Goal: Task Accomplishment & Management: Manage account settings

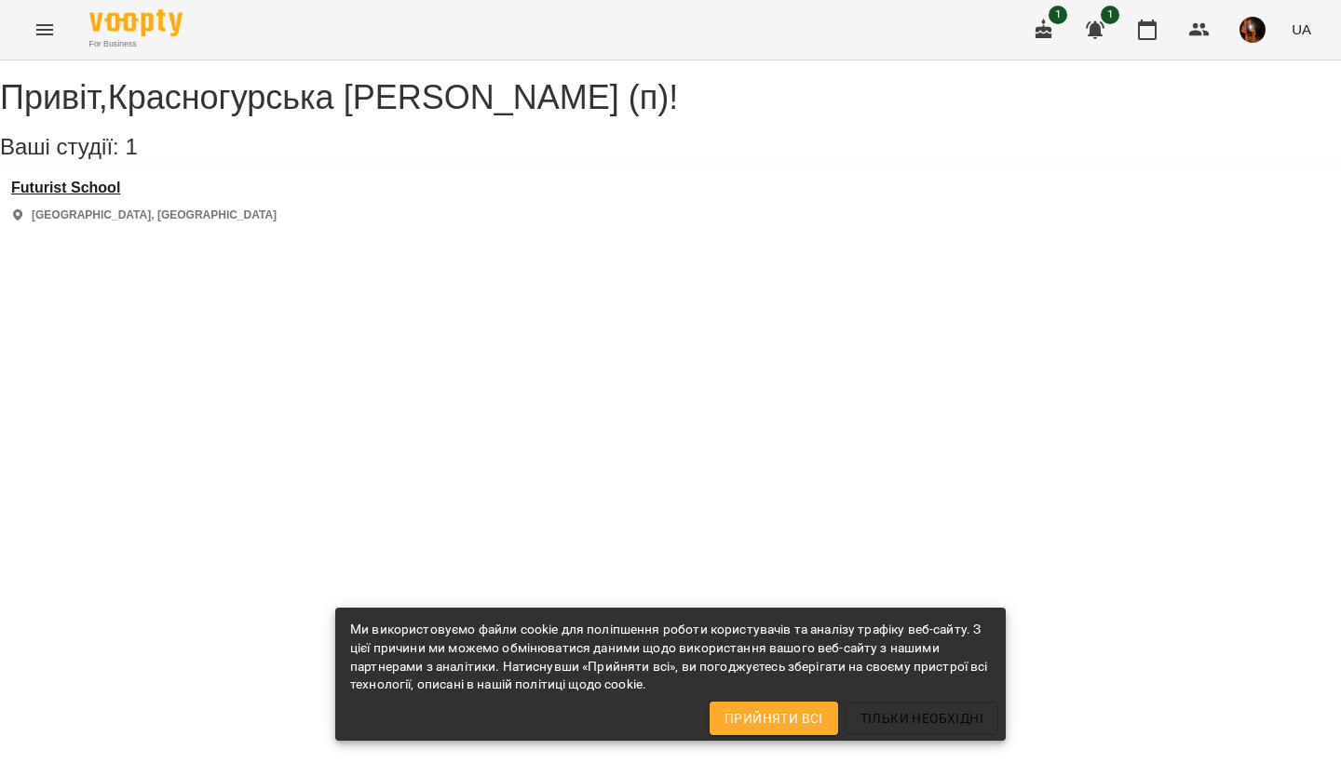
click at [86, 196] on h3 "Futurist School" at bounding box center [143, 188] width 265 height 17
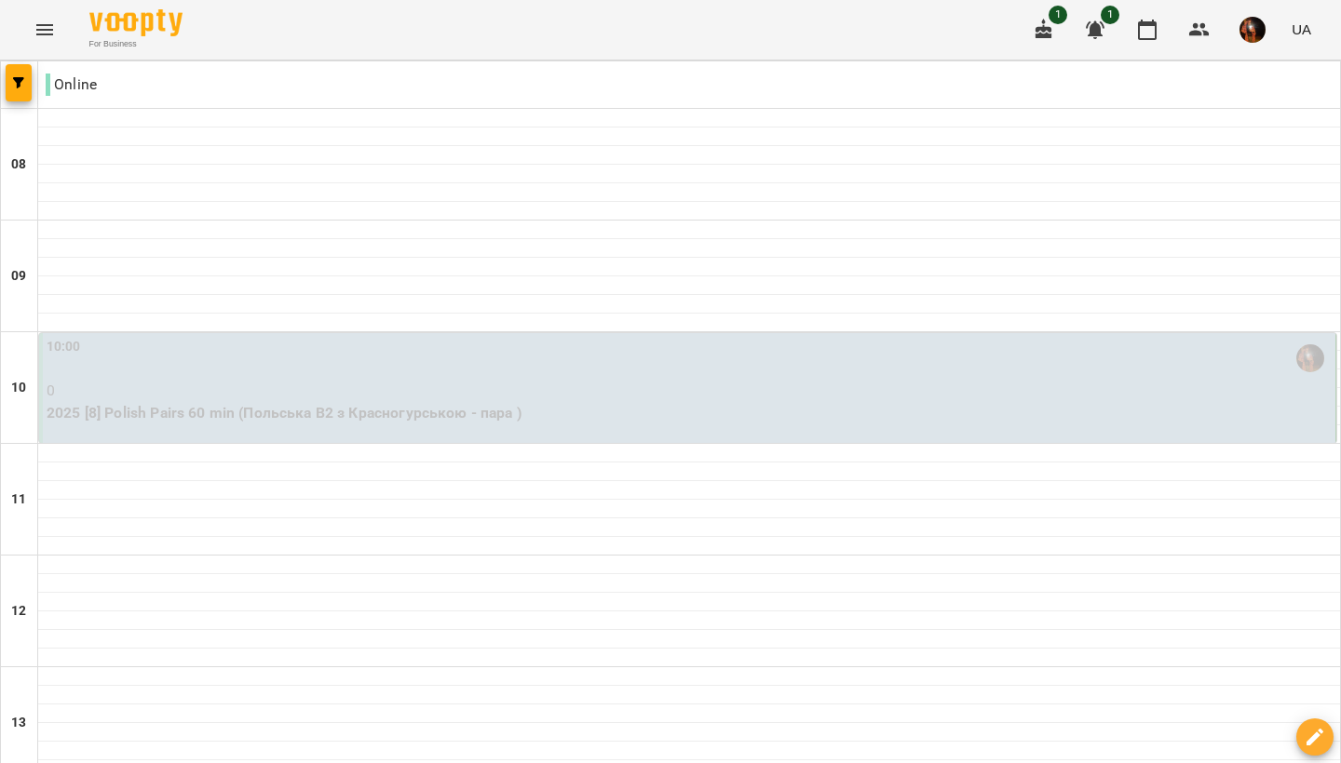
scroll to position [557, 0]
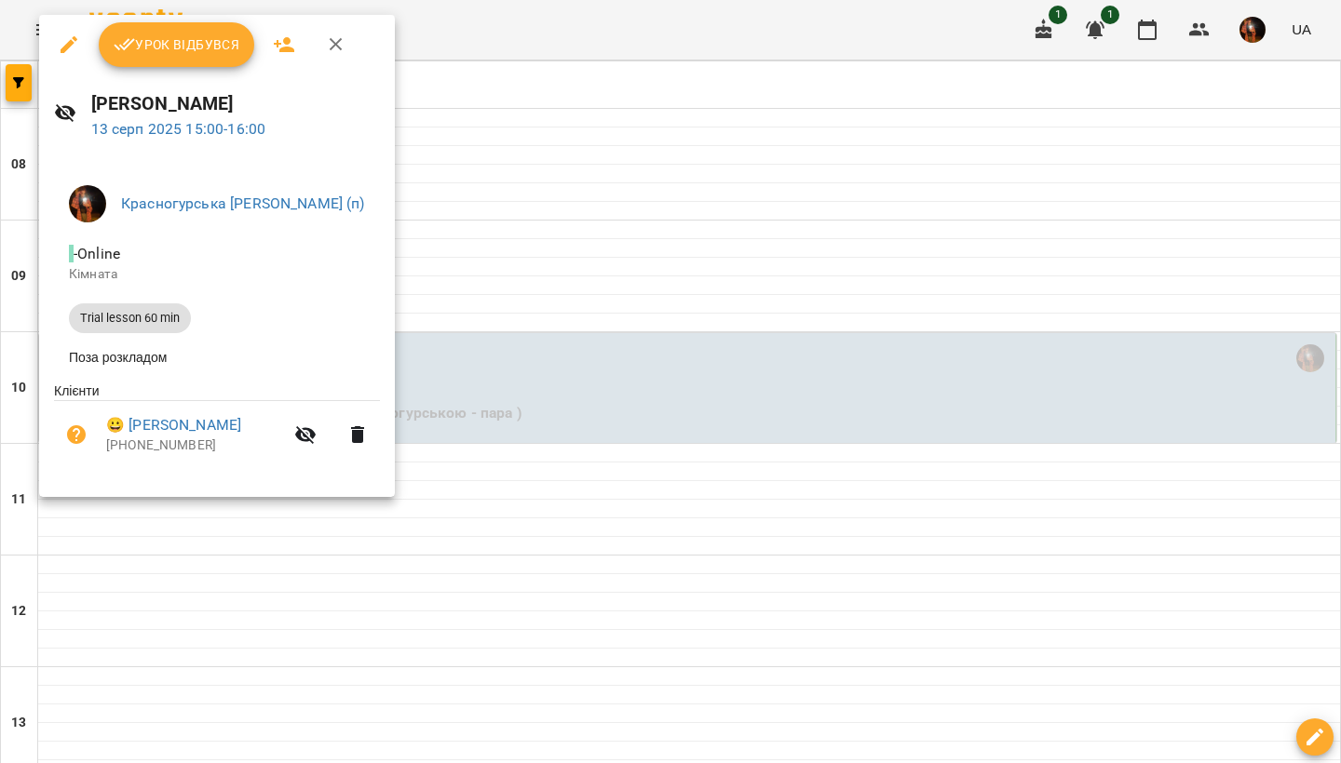
click at [157, 61] on button "Урок відбувся" at bounding box center [177, 44] width 156 height 45
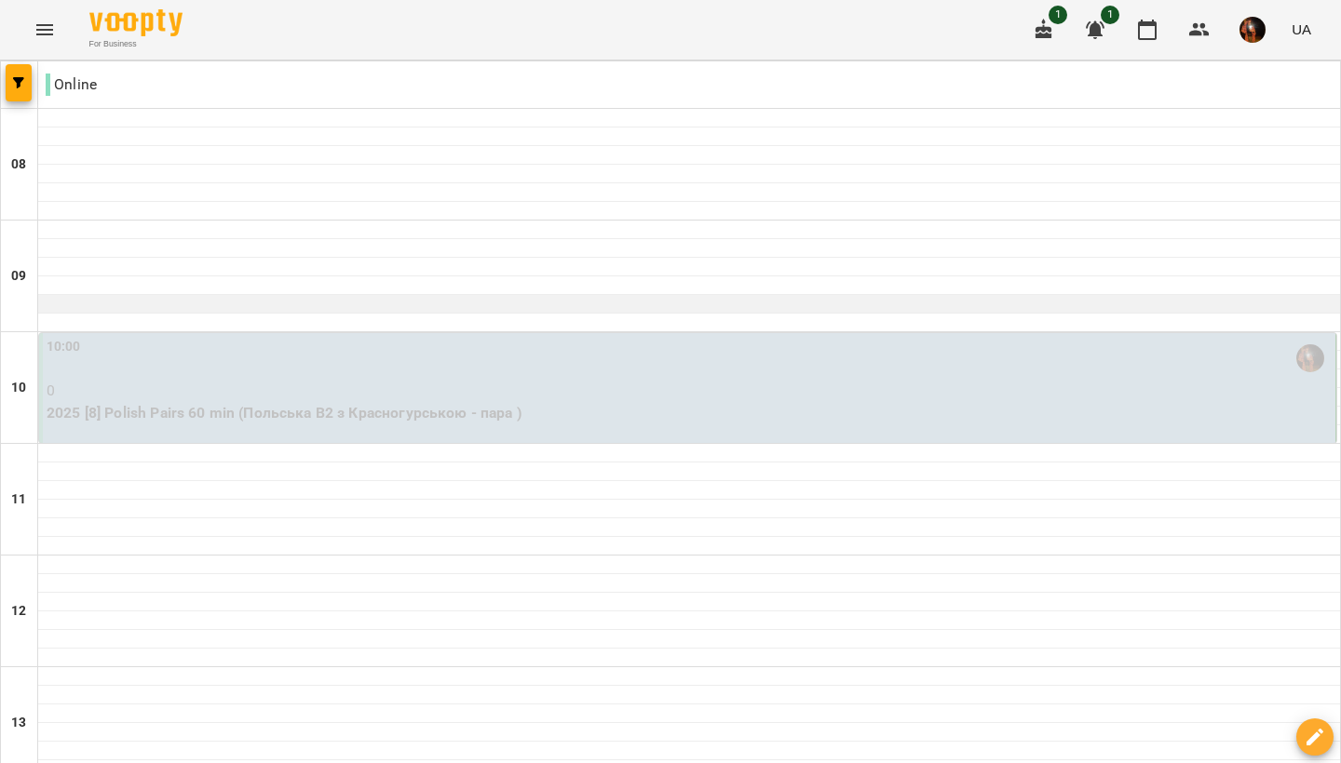
scroll to position [788, 0]
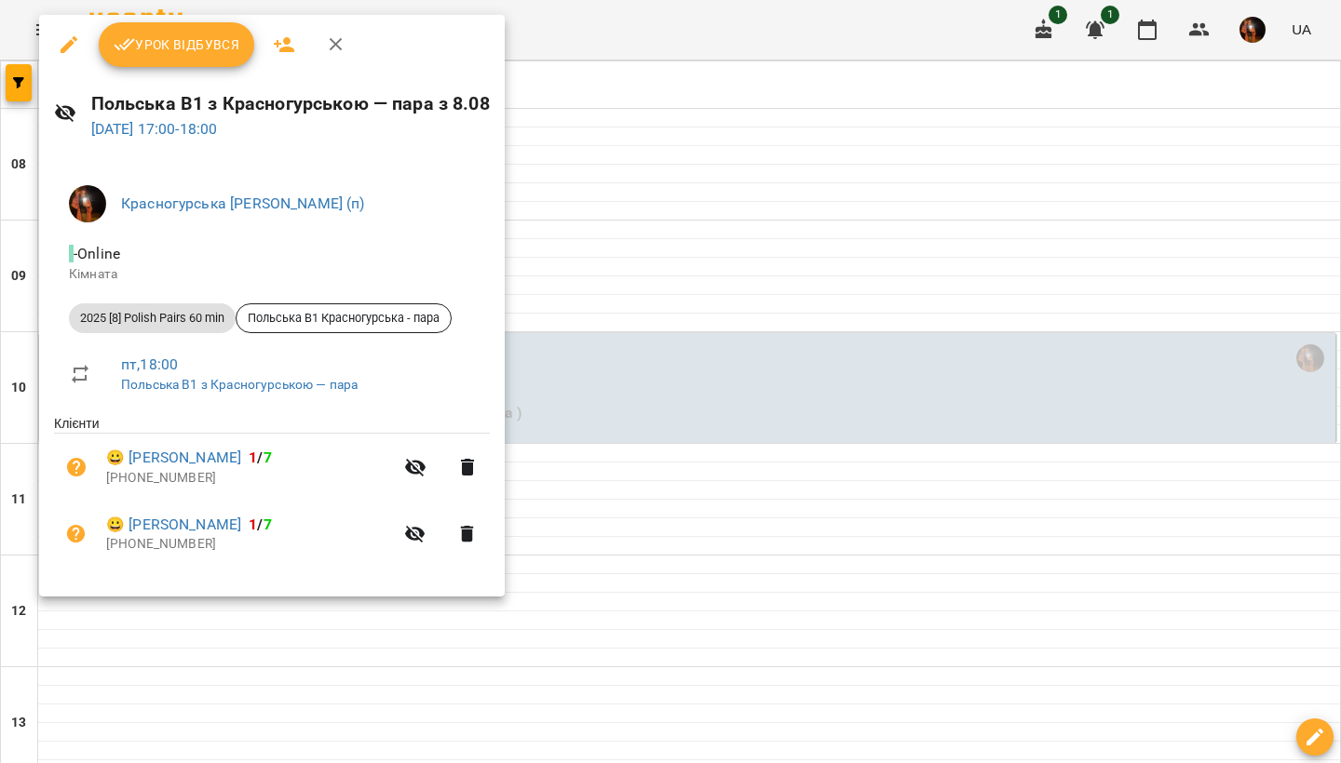
click at [645, 495] on div at bounding box center [670, 381] width 1341 height 763
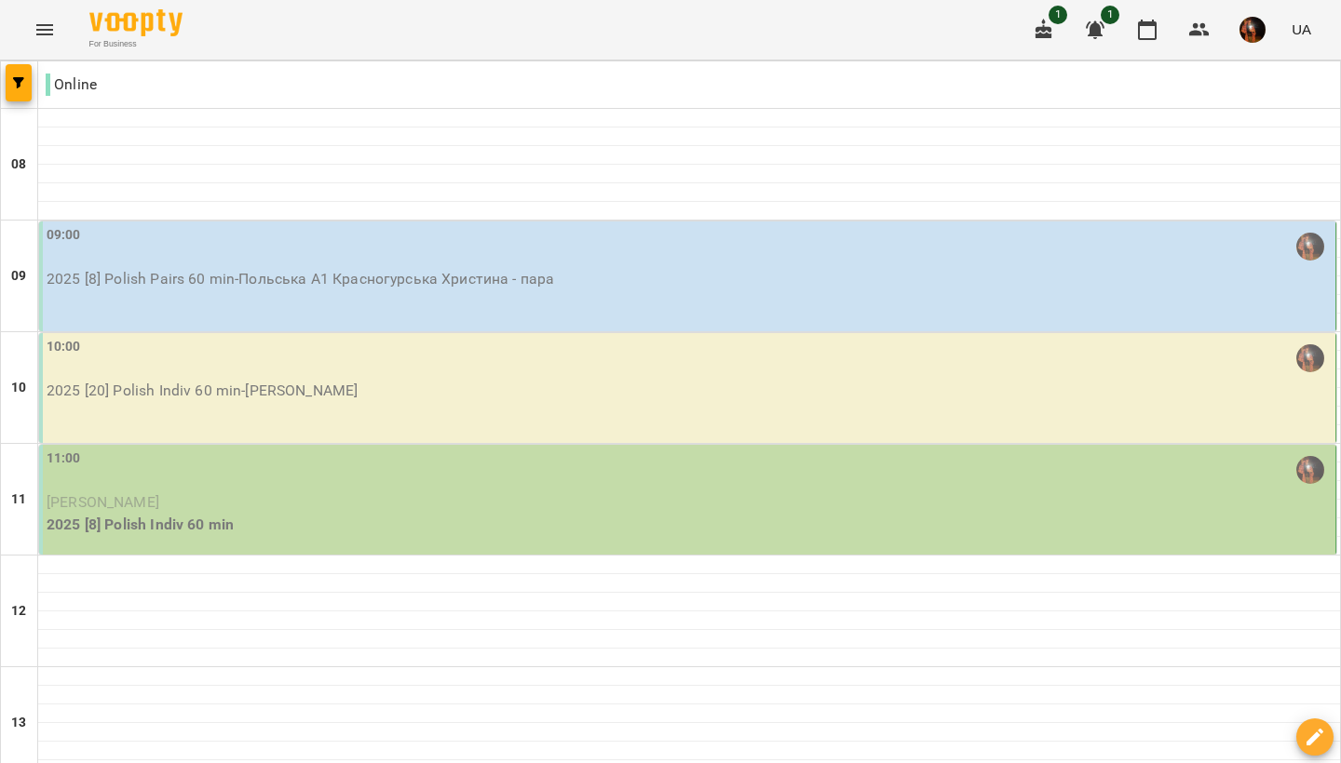
scroll to position [48, 0]
